Goal: Task Accomplishment & Management: Manage account settings

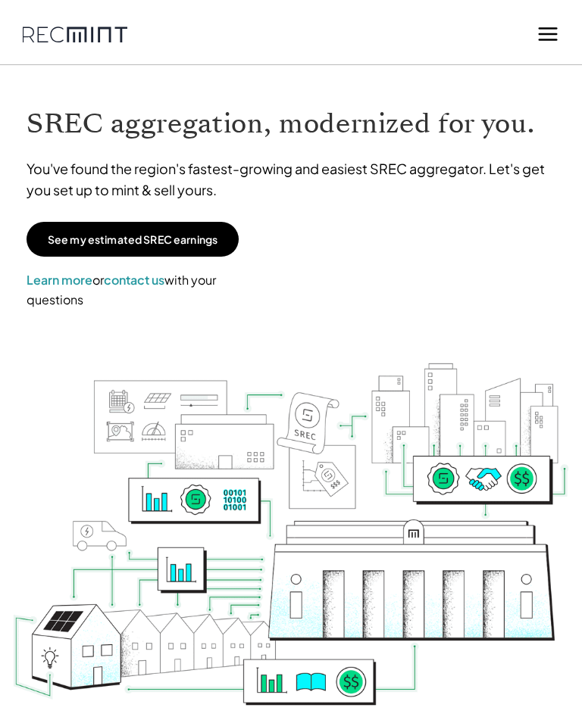
click at [553, 36] on icon at bounding box center [547, 34] width 23 height 23
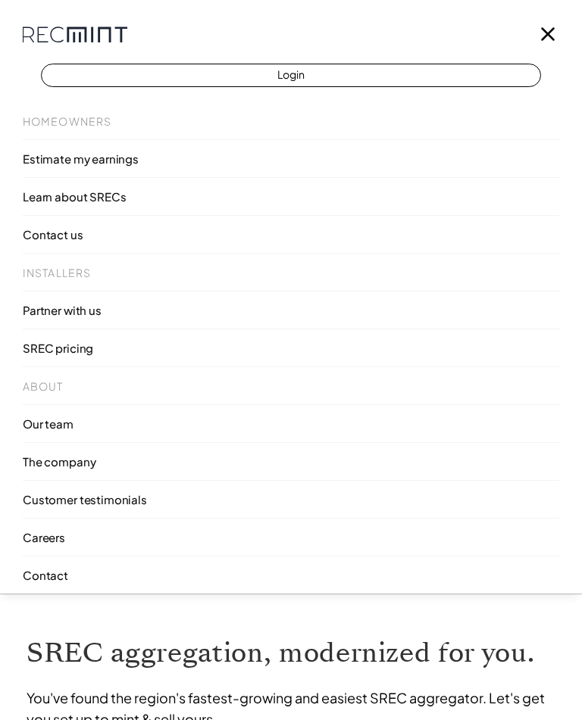
click at [339, 70] on link "Login" at bounding box center [291, 75] width 500 height 23
click at [287, 714] on p "You've found the region's fastest-growing and easiest SREC aggregator. Let's ge…" at bounding box center [291, 709] width 529 height 42
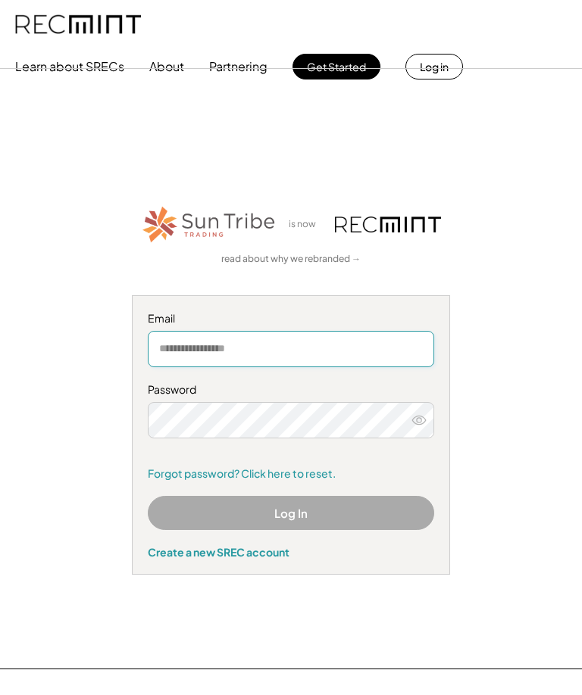
type input "**********"
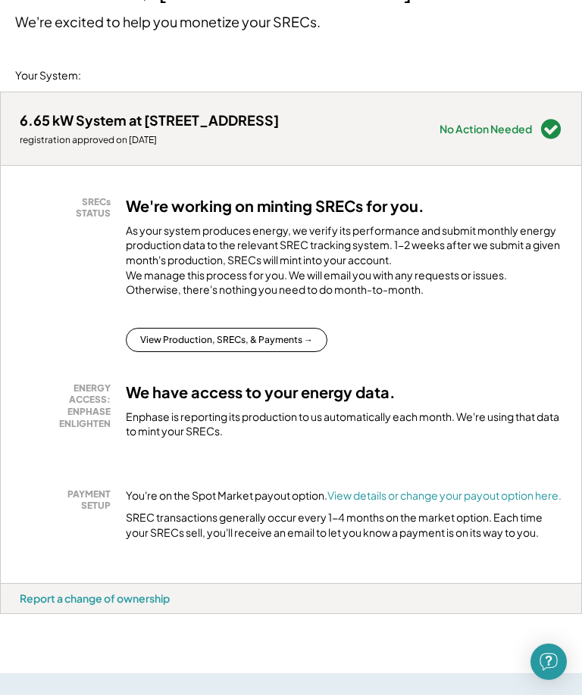
scroll to position [134, 0]
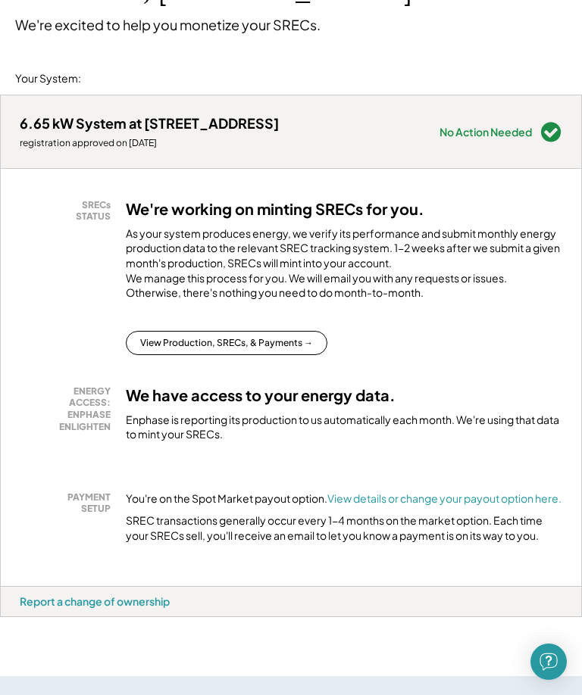
click at [304, 355] on button "View Production, SRECs, & Payments →" at bounding box center [226, 343] width 201 height 24
